Goal: Information Seeking & Learning: Learn about a topic

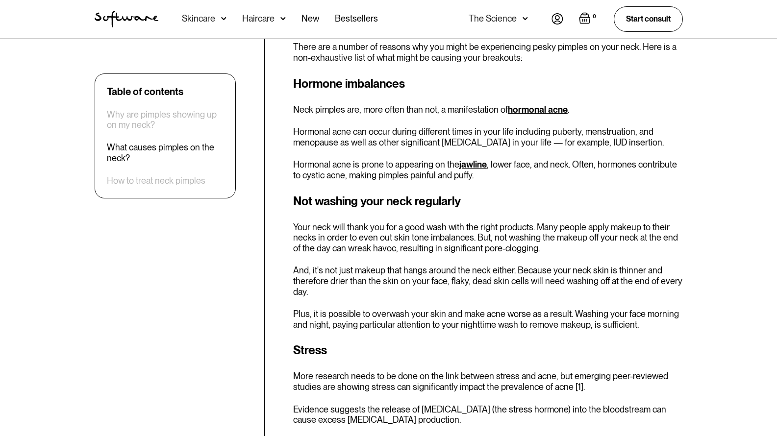
scroll to position [734, 0]
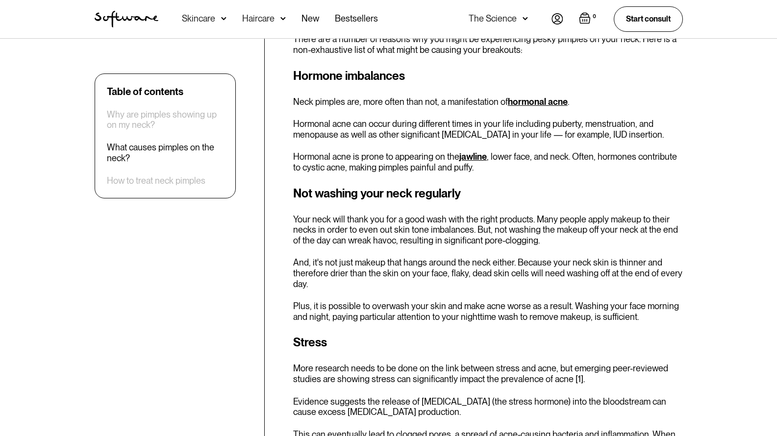
click at [416, 214] on p "Your neck will thank you for a good wash with the right products. Many people a…" at bounding box center [488, 230] width 390 height 32
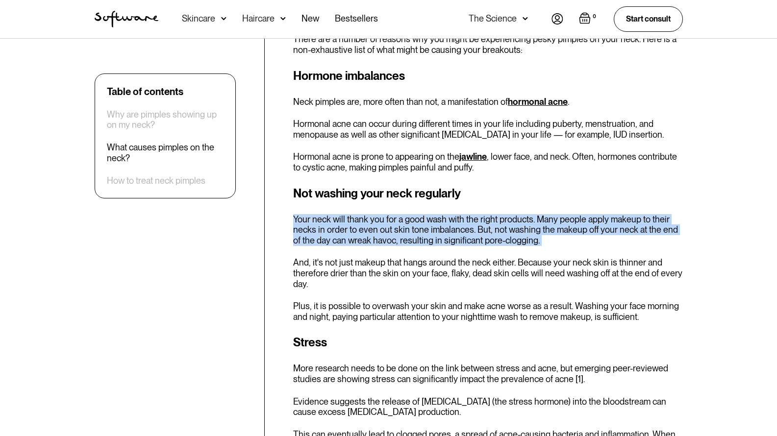
click at [416, 214] on p "Your neck will thank you for a good wash with the right products. Many people a…" at bounding box center [488, 230] width 390 height 32
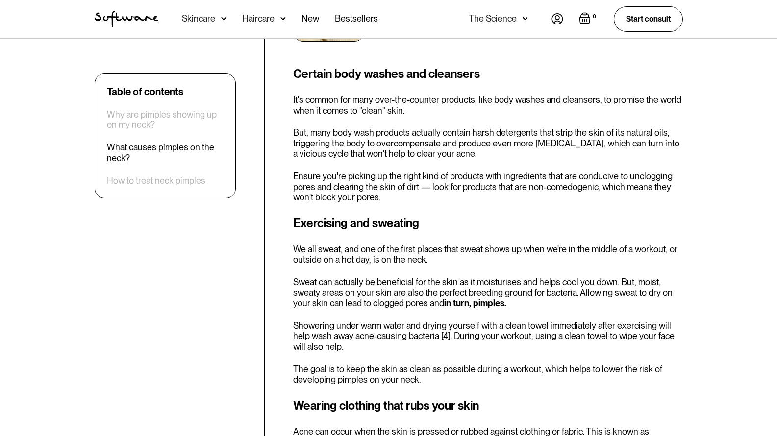
scroll to position [1545, 0]
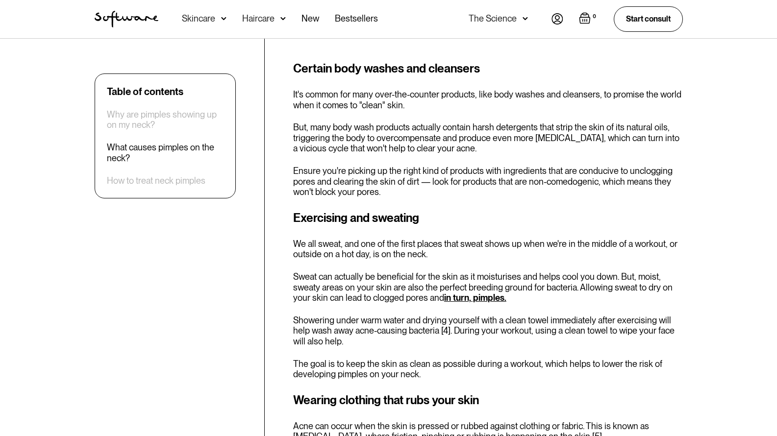
click at [418, 290] on p "Sweat can actually be beneficial for the skin as it moisturises and helps cool …" at bounding box center [488, 288] width 390 height 32
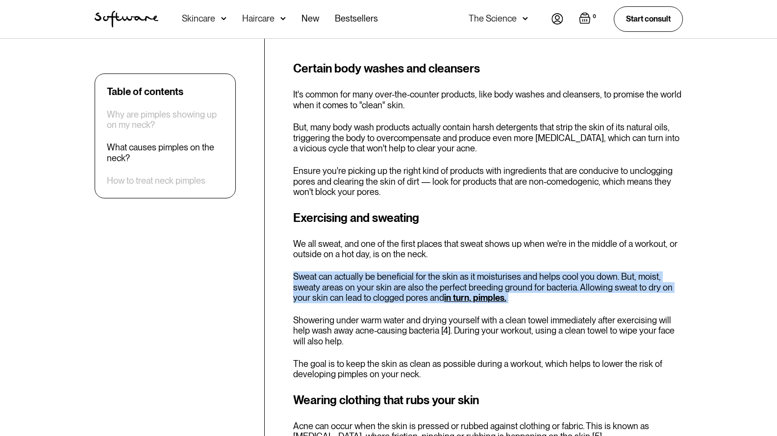
click at [418, 290] on p "Sweat can actually be beneficial for the skin as it moisturises and helps cool …" at bounding box center [488, 288] width 390 height 32
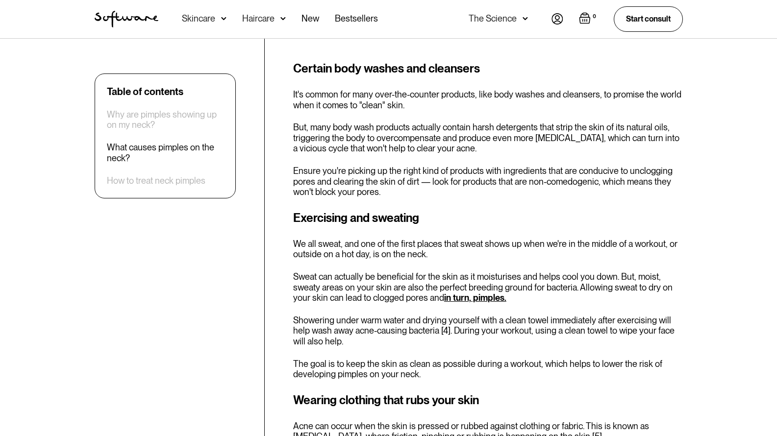
click at [418, 290] on p "Sweat can actually be beneficial for the skin as it moisturises and helps cool …" at bounding box center [488, 288] width 390 height 32
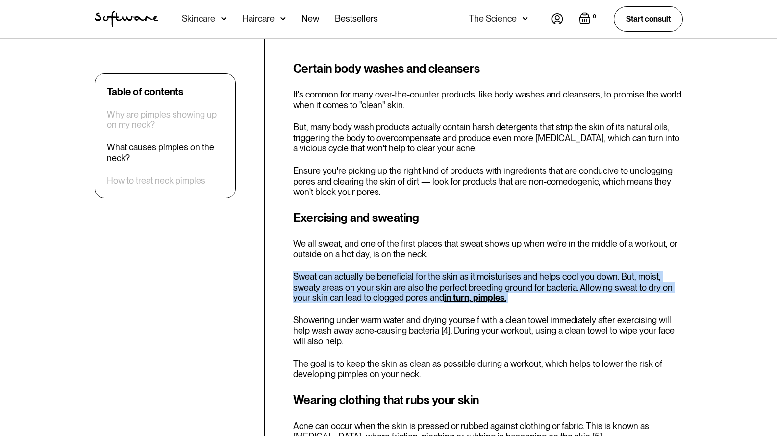
click at [418, 290] on p "Sweat can actually be beneficial for the skin as it moisturises and helps cool …" at bounding box center [488, 288] width 390 height 32
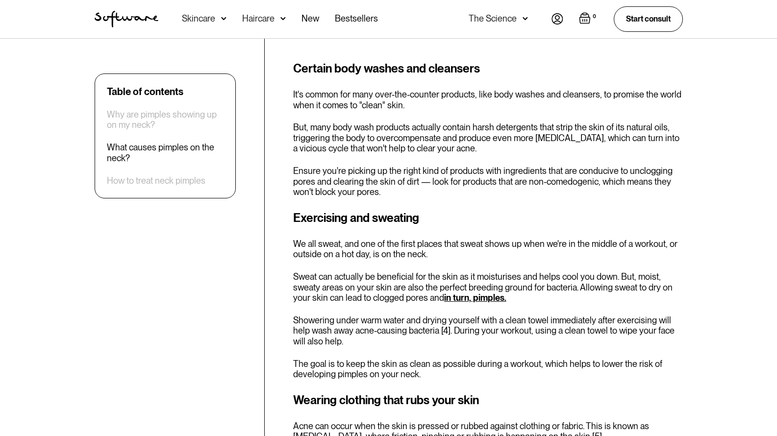
click at [418, 290] on p "Sweat can actually be beneficial for the skin as it moisturises and helps cool …" at bounding box center [488, 288] width 390 height 32
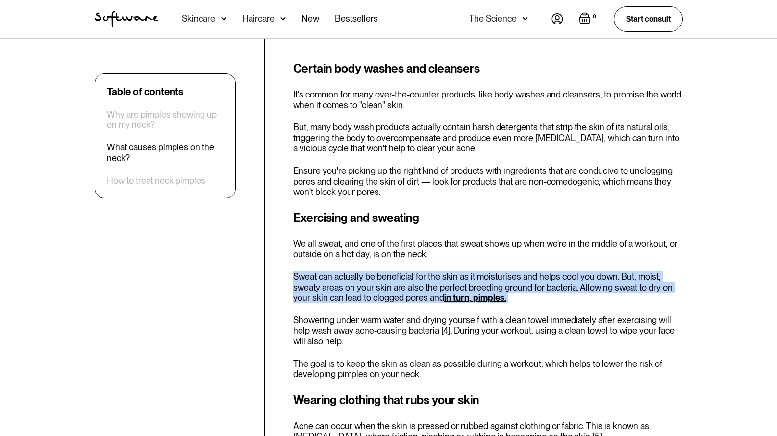
click at [418, 290] on p "Sweat can actually be beneficial for the skin as it moisturises and helps cool …" at bounding box center [488, 288] width 390 height 32
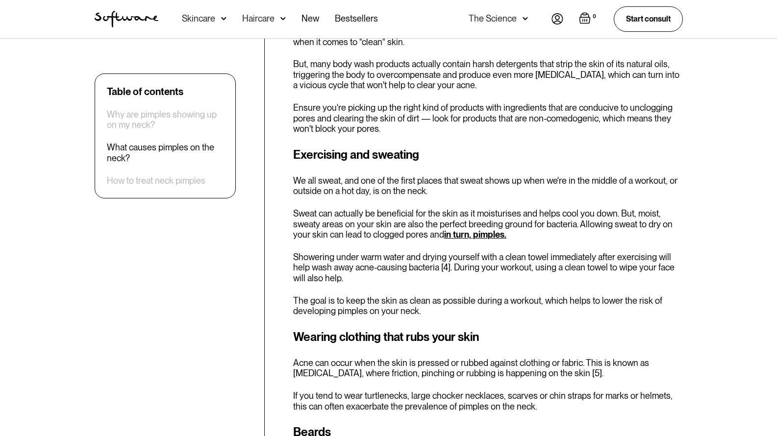
scroll to position [1620, 0]
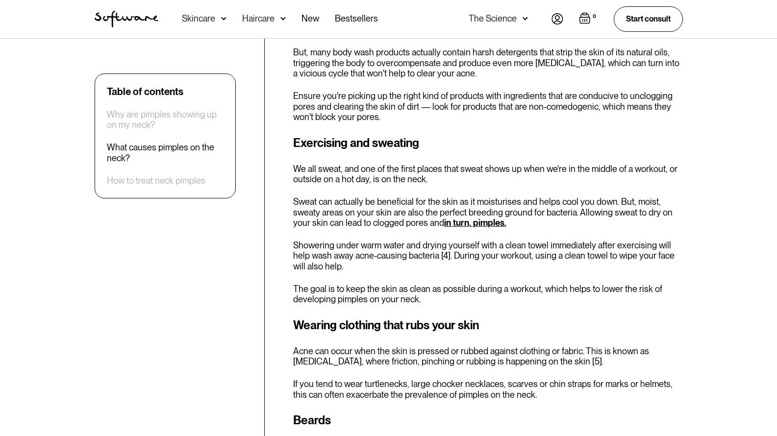
click at [387, 285] on p "The goal is to keep the skin as clean as possible during a workout, which helps…" at bounding box center [488, 294] width 390 height 21
